Goal: Transaction & Acquisition: Purchase product/service

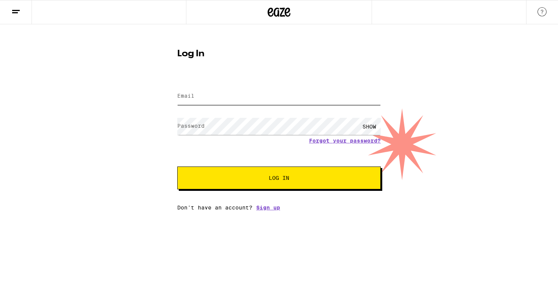
click at [306, 90] on input "Email" at bounding box center [279, 96] width 204 height 17
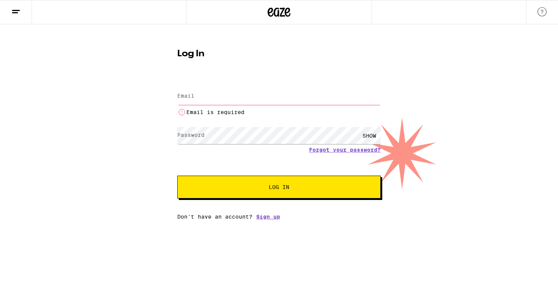
type input "[PERSON_NAME][EMAIL_ADDRESS][PERSON_NAME][DOMAIN_NAME]"
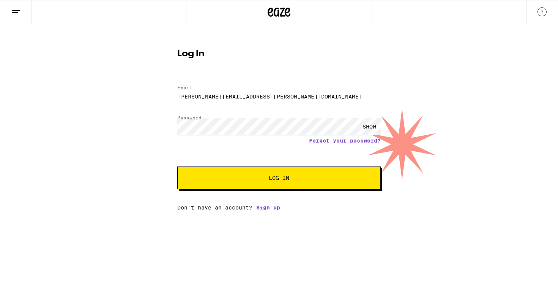
click at [301, 176] on span "Log In" at bounding box center [279, 177] width 142 height 5
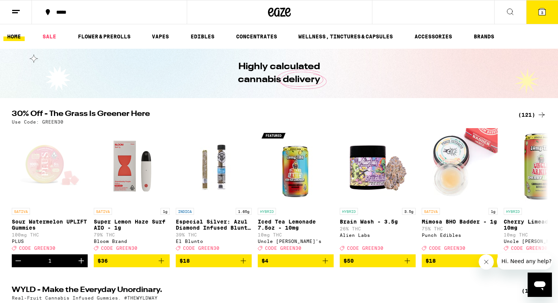
click at [66, 11] on div "*****" at bounding box center [113, 11] width 123 height 5
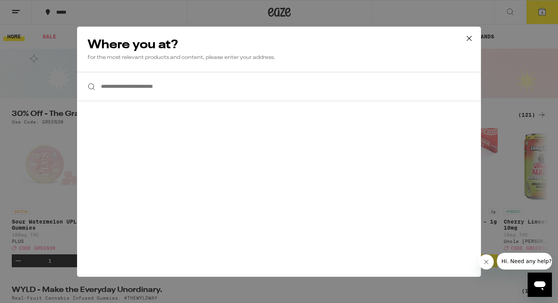
click at [122, 85] on input "**********" at bounding box center [279, 86] width 404 height 29
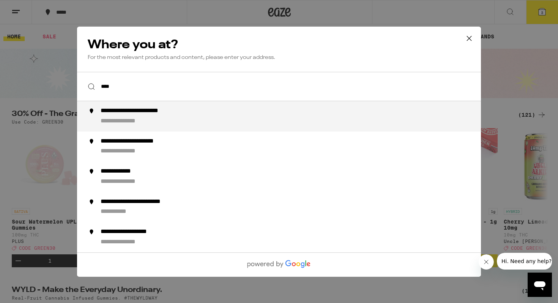
click at [164, 124] on div "**********" at bounding box center [294, 116] width 387 height 18
type input "**********"
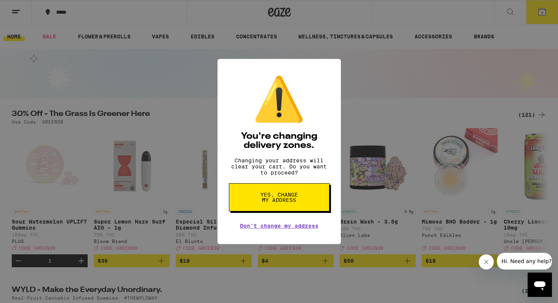
click at [272, 202] on span "Yes, change my address" at bounding box center [279, 197] width 39 height 11
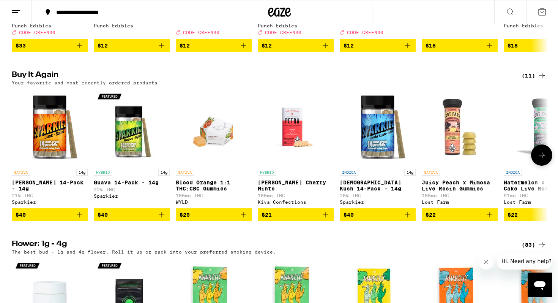
scroll to position [560, 0]
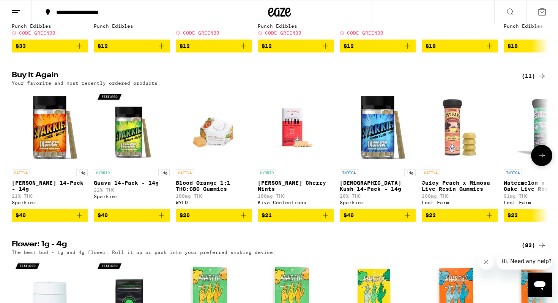
click at [80, 219] on icon "Add to bag" at bounding box center [79, 214] width 9 height 9
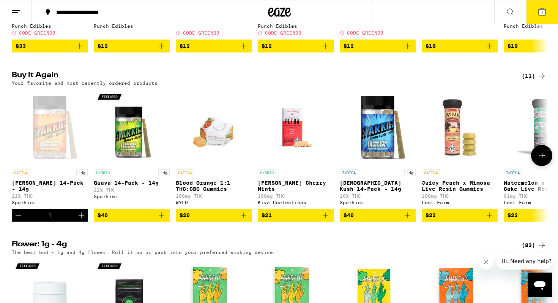
scroll to position [584, 0]
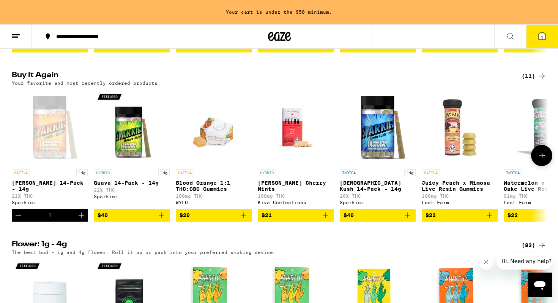
click at [159, 219] on icon "Add to bag" at bounding box center [161, 214] width 9 height 9
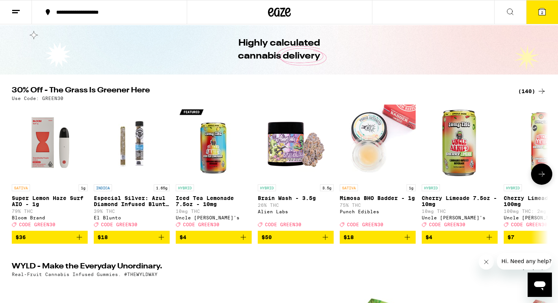
scroll to position [0, 0]
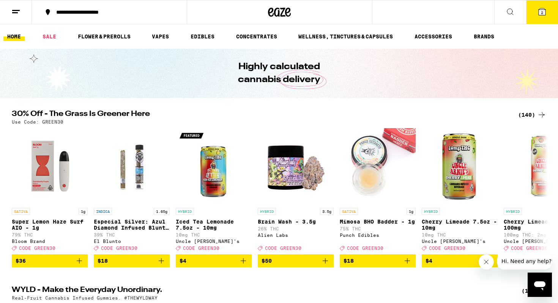
click at [542, 114] on icon at bounding box center [541, 114] width 9 height 9
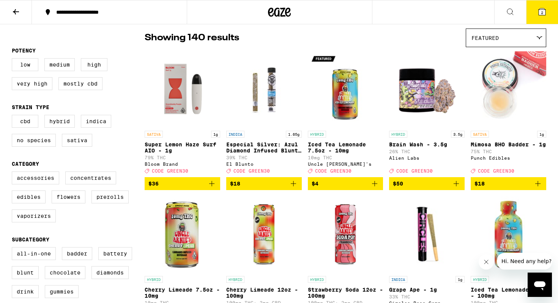
scroll to position [62, 0]
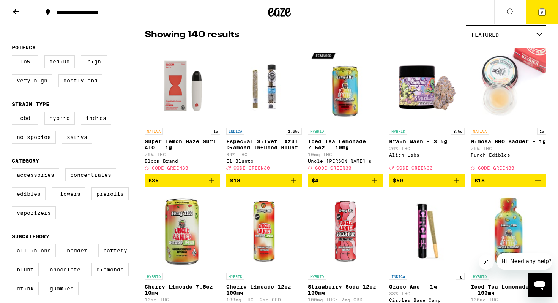
click at [38, 198] on label "Edibles" at bounding box center [29, 193] width 34 height 13
click at [14, 170] on input "Edibles" at bounding box center [13, 169] width 0 height 0
checkbox input "true"
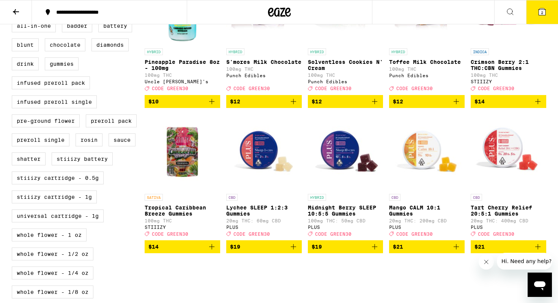
scroll to position [336, 0]
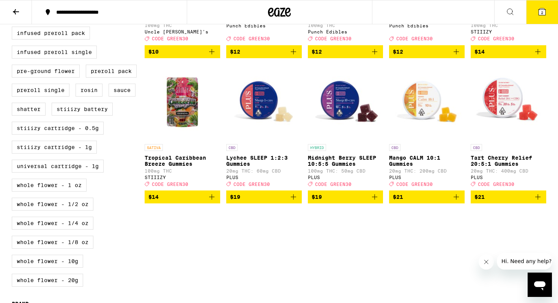
click at [499, 116] on img "Open page for Tart Cherry Relief 20:5:1 Gummies from PLUS" at bounding box center [509, 102] width 76 height 76
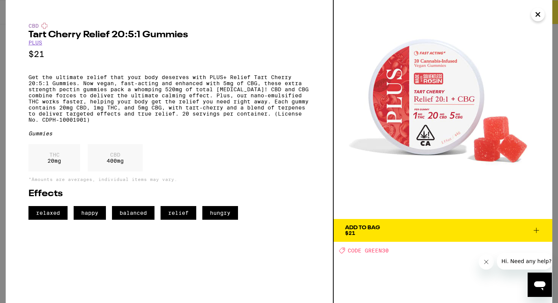
click at [538, 13] on icon "Close" at bounding box center [538, 14] width 9 height 11
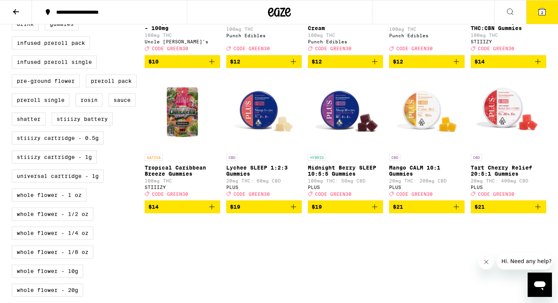
scroll to position [326, 0]
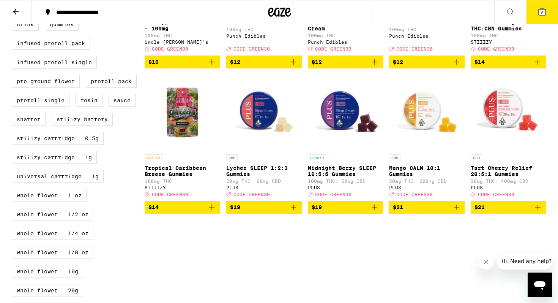
click at [412, 120] on img "Open page for Mango CALM 10:1 Gummies from PLUS" at bounding box center [427, 112] width 76 height 76
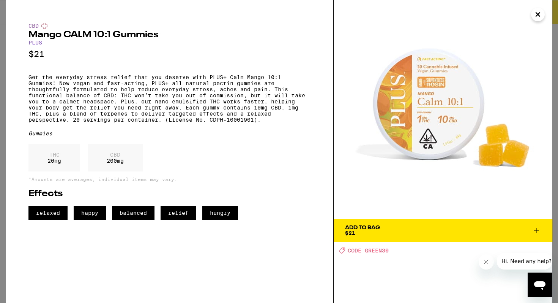
click at [540, 15] on icon "Close" at bounding box center [538, 14] width 9 height 11
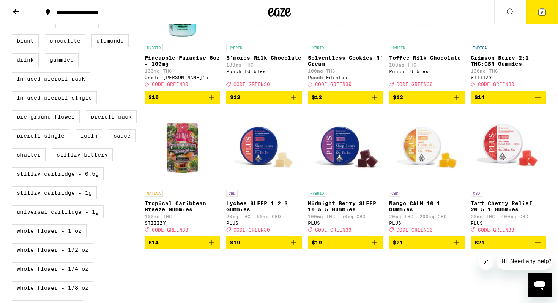
scroll to position [290, 0]
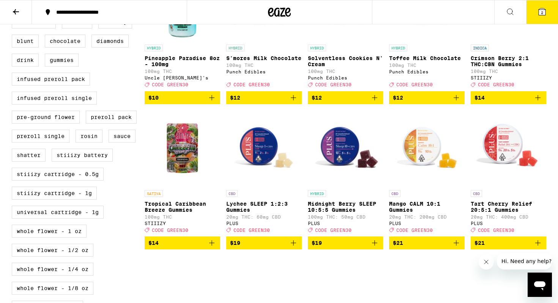
click at [189, 157] on img "Open page for Tropical Caribbean Breeze Gummies from STIIIZY" at bounding box center [183, 148] width 76 height 76
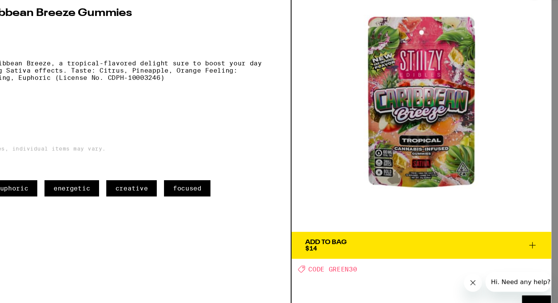
scroll to position [290, 0]
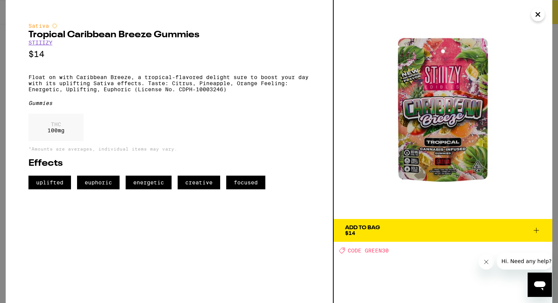
click at [368, 228] on div "Add To Bag" at bounding box center [362, 227] width 35 height 5
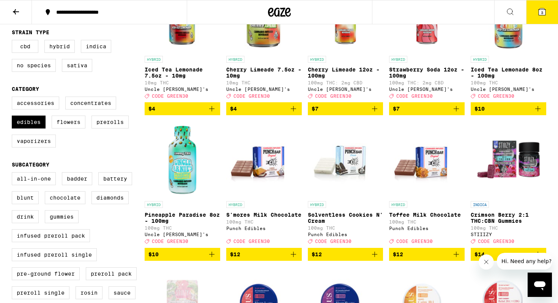
scroll to position [148, 0]
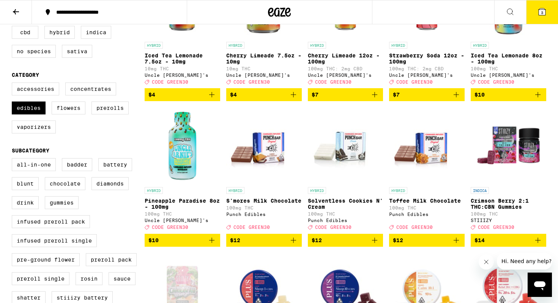
click at [510, 143] on img "Open page for Crimson Berry 2:1 THC:CBN Gummies from STIIIZY" at bounding box center [509, 145] width 76 height 76
